Goal: Use online tool/utility: Utilize a website feature to perform a specific function

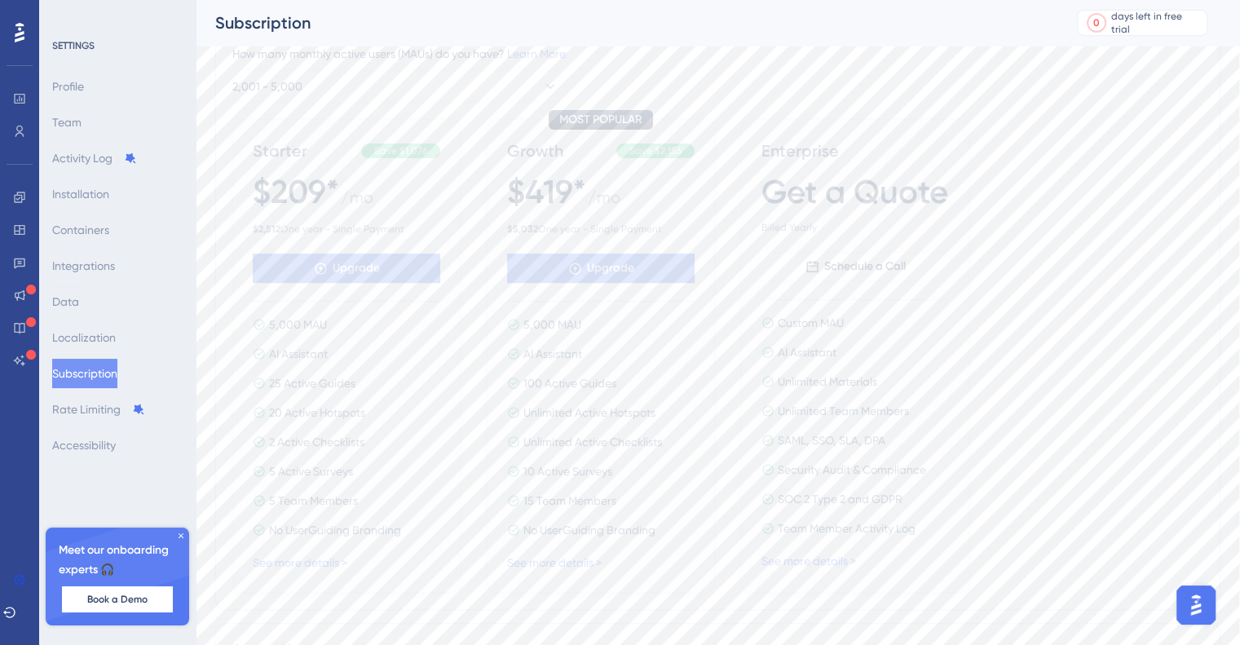
scroll to position [184, 0]
click at [562, 557] on link "See more details >" at bounding box center [554, 559] width 95 height 13
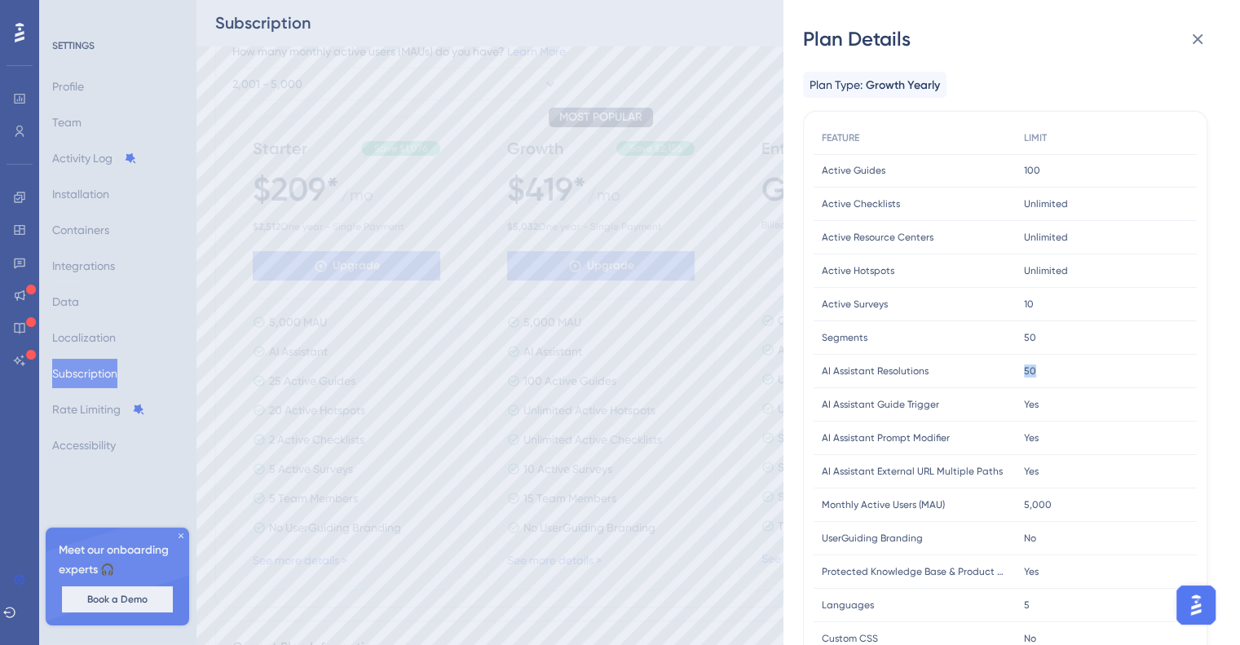
drag, startPoint x: 1033, startPoint y: 372, endPoint x: 996, endPoint y: 372, distance: 37.5
click at [0, 0] on div "AI Assistant Resolutions AI Assistant Resolutions 50 50" at bounding box center [0, 0] width 0 height 0
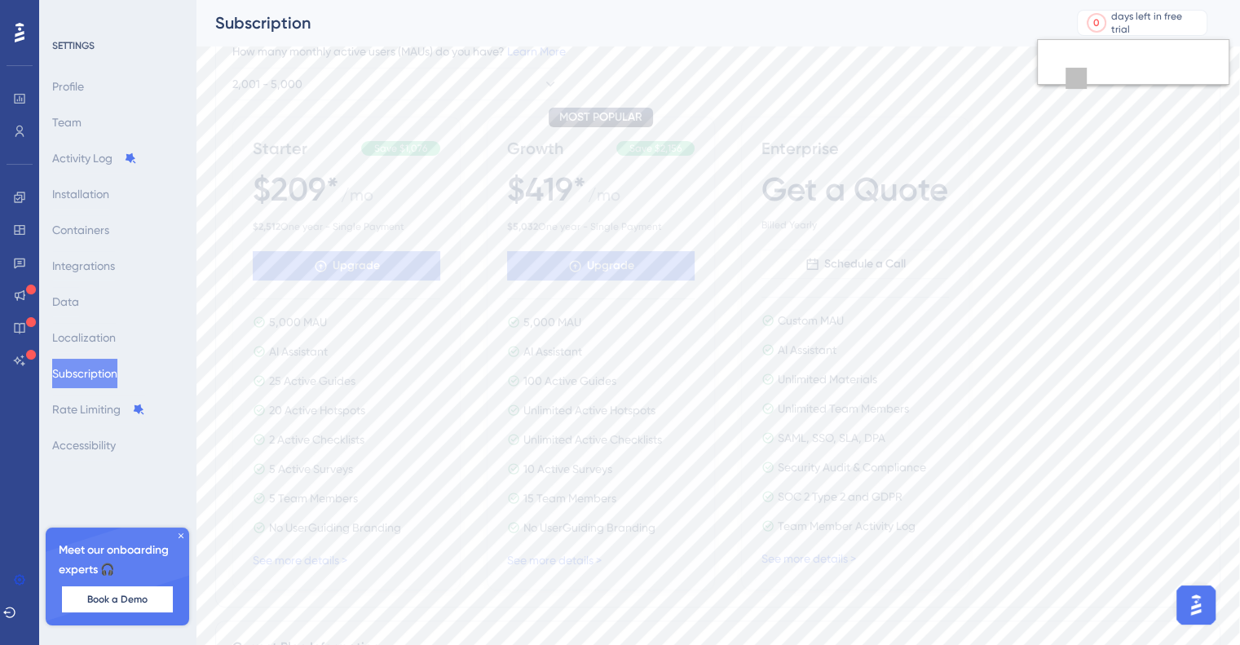
click at [1102, 79] on div at bounding box center [1100, 78] width 21 height 21
click at [1131, 77] on div at bounding box center [1124, 78] width 21 height 21
click at [1194, 602] on img "Open AI Assistant Launcher" at bounding box center [1195, 604] width 29 height 29
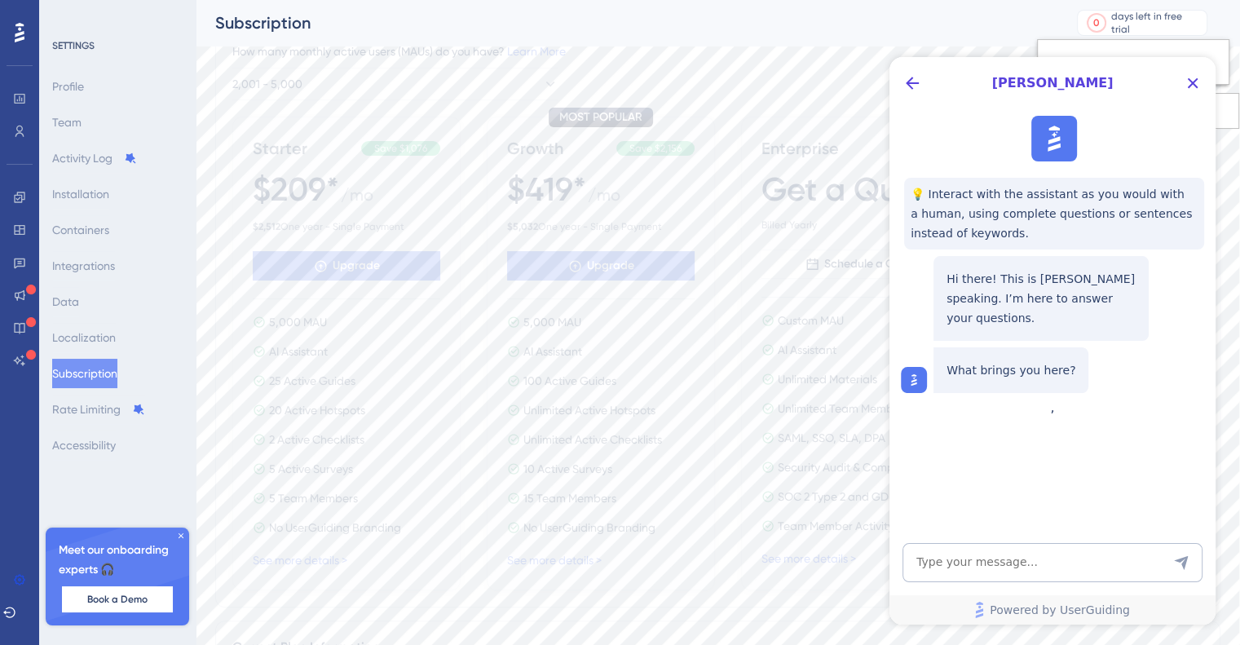
scroll to position [0, 0]
click at [1011, 559] on textarea "AI Assistant Text Input" at bounding box center [1052, 562] width 300 height 39
click at [1195, 87] on icon "Close Button" at bounding box center [1193, 83] width 20 height 20
